Goal: Find contact information: Find contact information

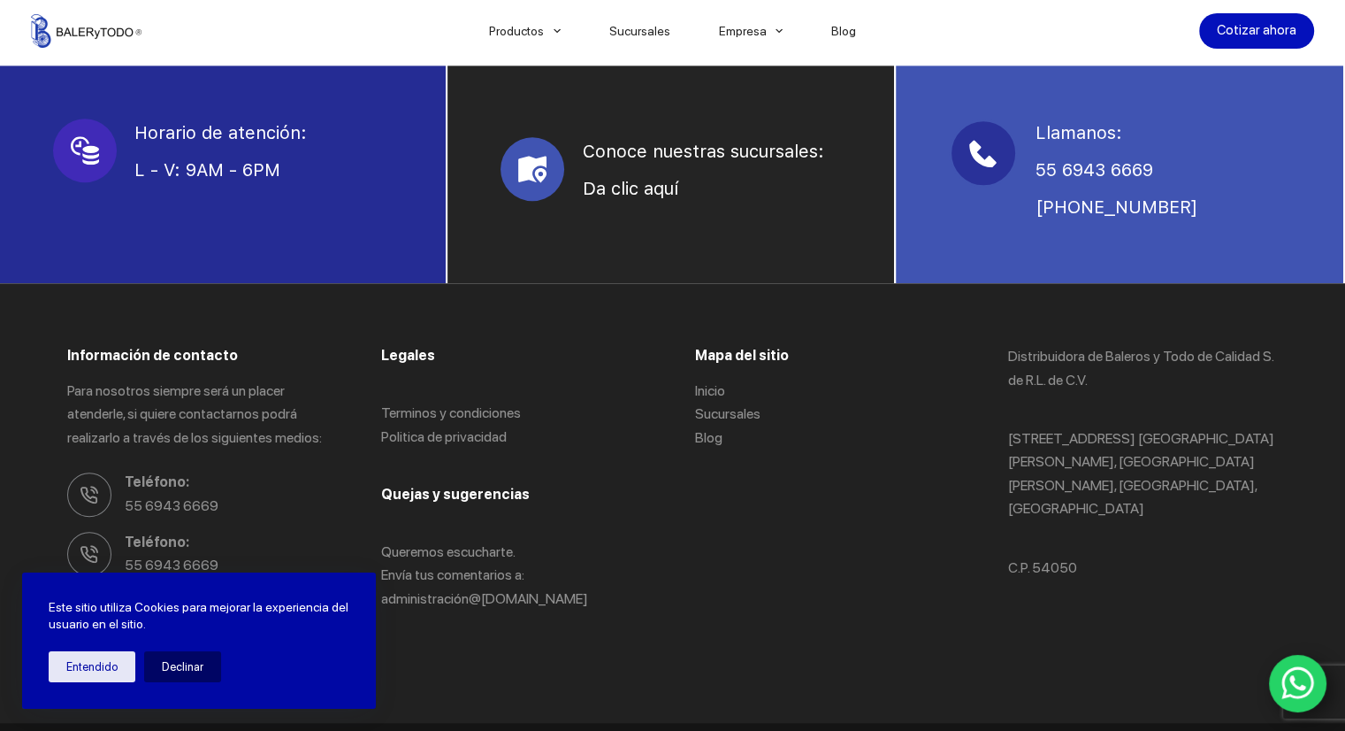
scroll to position [1281, 0]
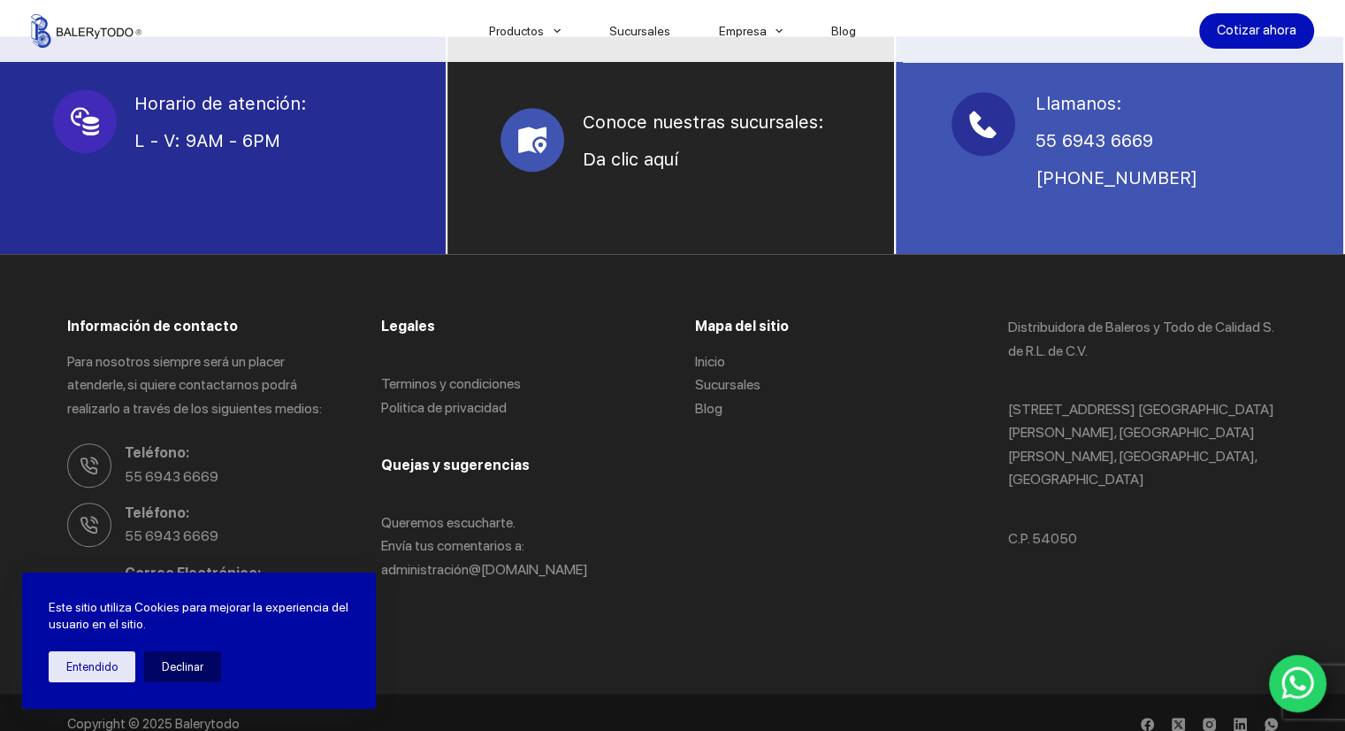
click at [1312, 671] on icon "WhatsApp" at bounding box center [1299, 682] width 34 height 37
click at [121, 668] on button "Entendido" at bounding box center [92, 666] width 87 height 31
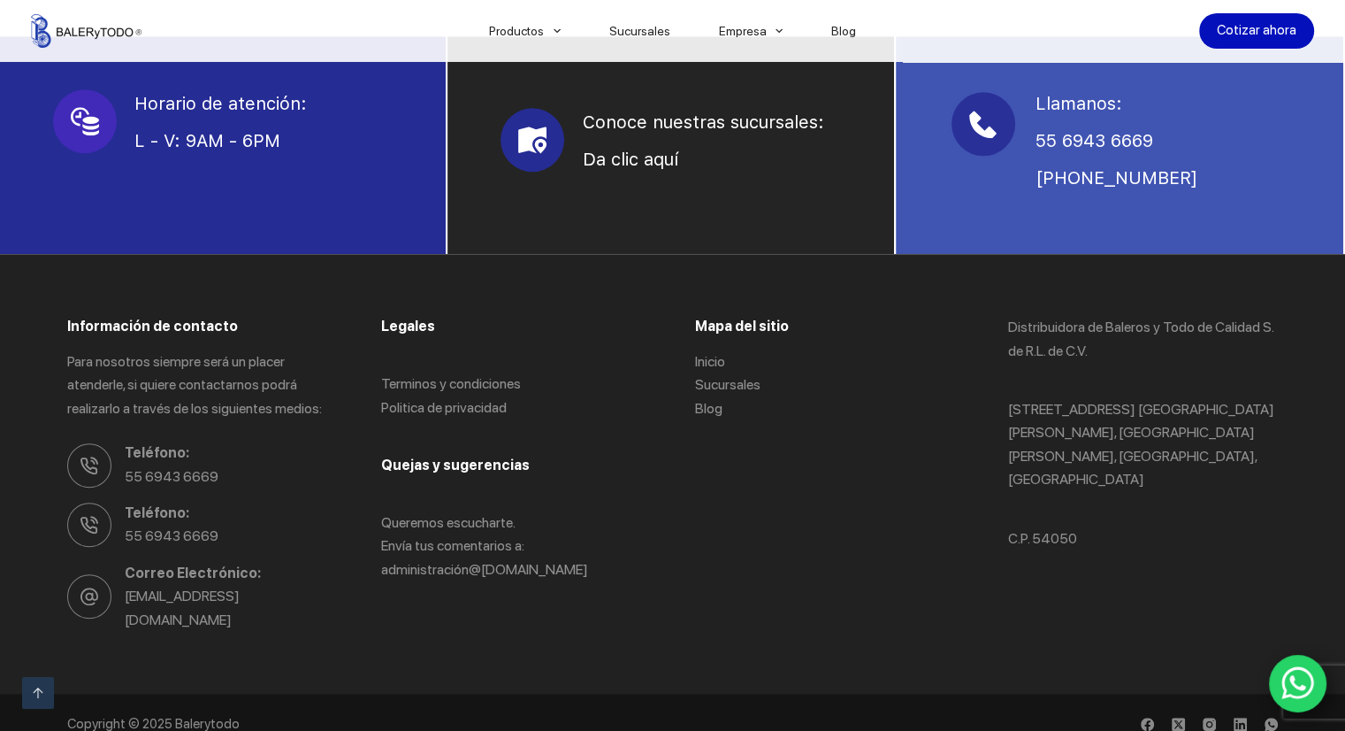
click at [541, 153] on span at bounding box center [533, 140] width 64 height 64
click at [602, 165] on link "Da clic aquí" at bounding box center [630, 159] width 96 height 21
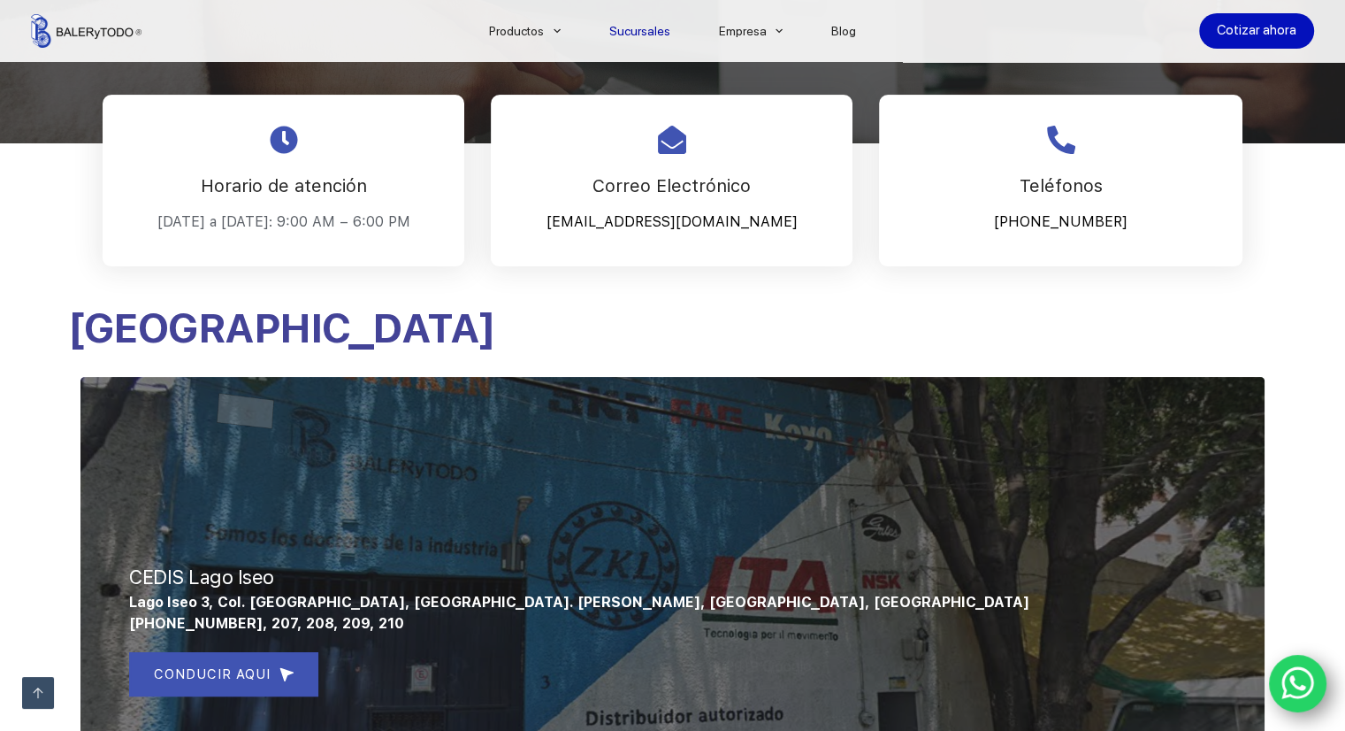
scroll to position [442, 0]
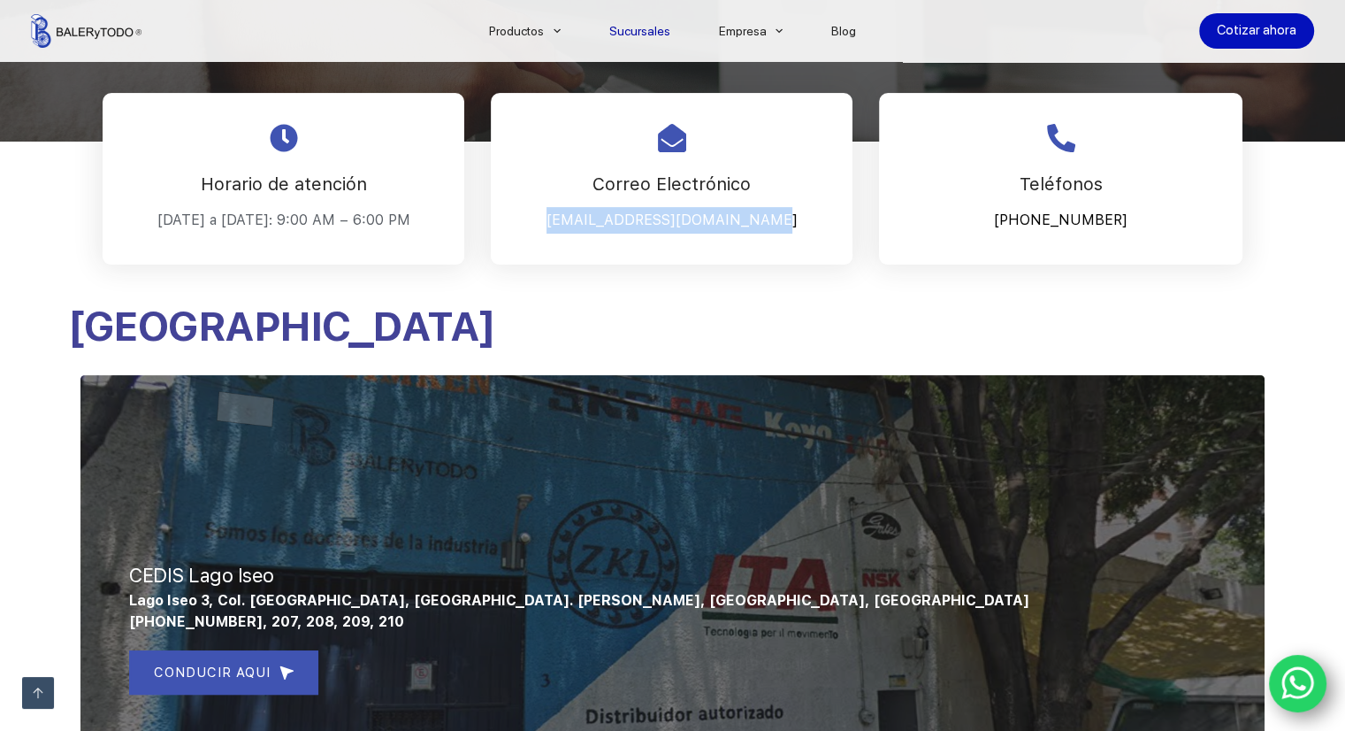
drag, startPoint x: 571, startPoint y: 218, endPoint x: 796, endPoint y: 281, distance: 234.4
click at [796, 281] on div "Correo Electrónico Cotizaciones@balerytodo.com" at bounding box center [672, 192] width 362 height 198
copy p "Cotizaciones@balerytodo.com"
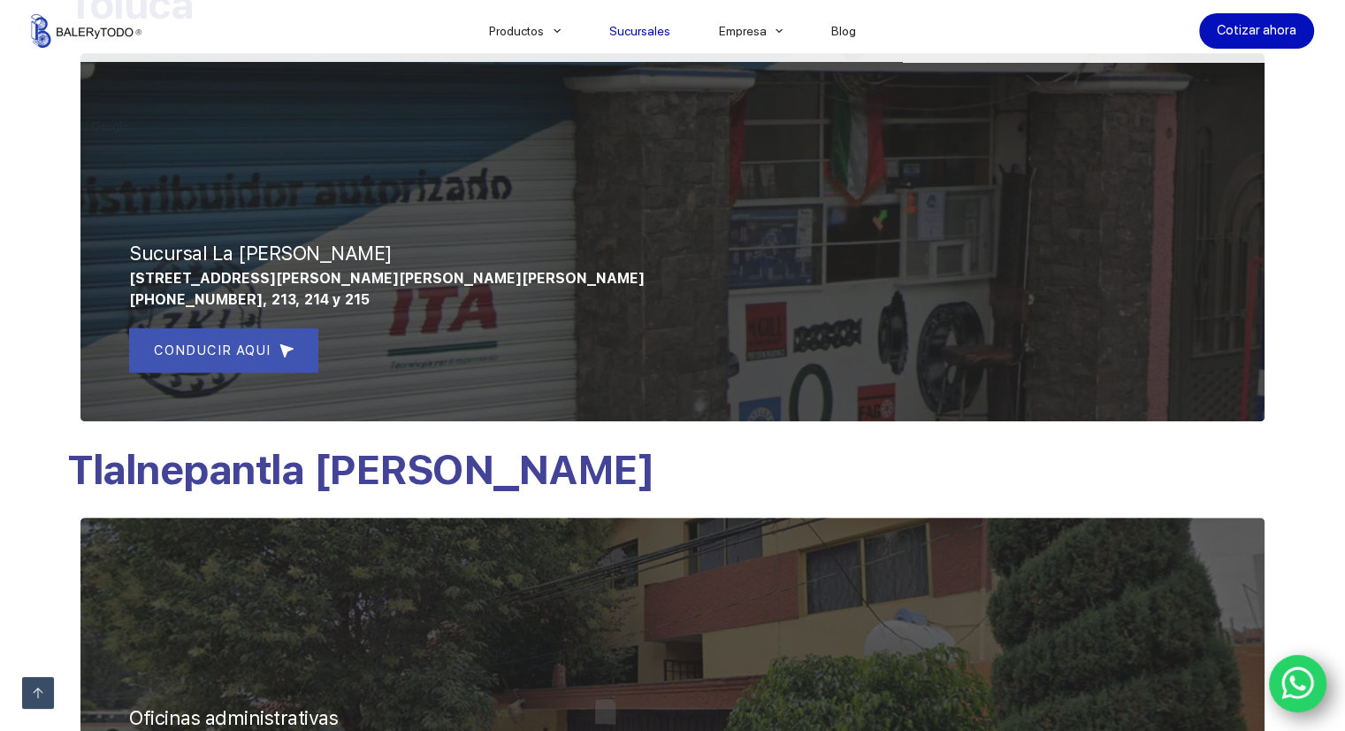
scroll to position [1258, 0]
